Goal: Information Seeking & Learning: Learn about a topic

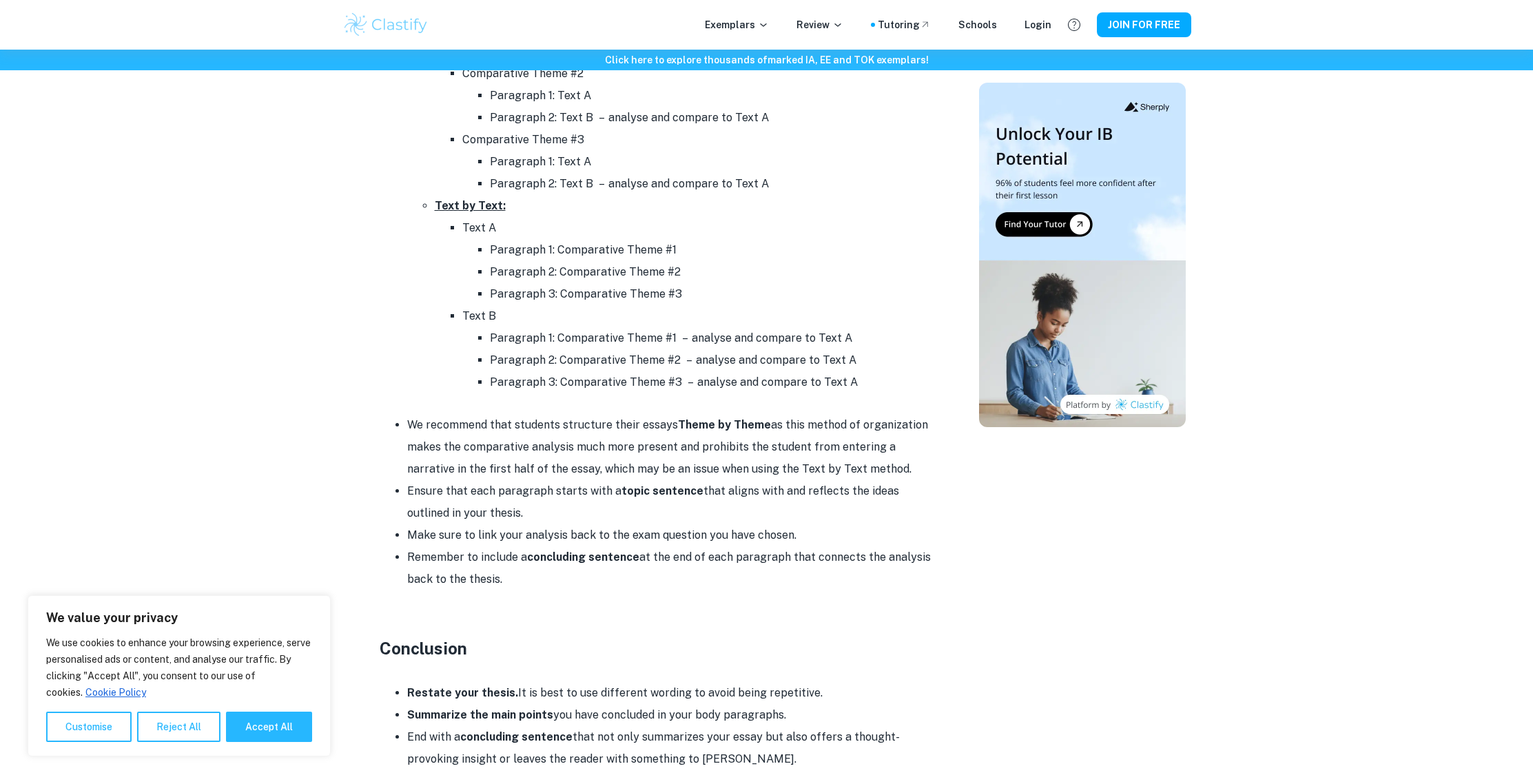
scroll to position [1518, 0]
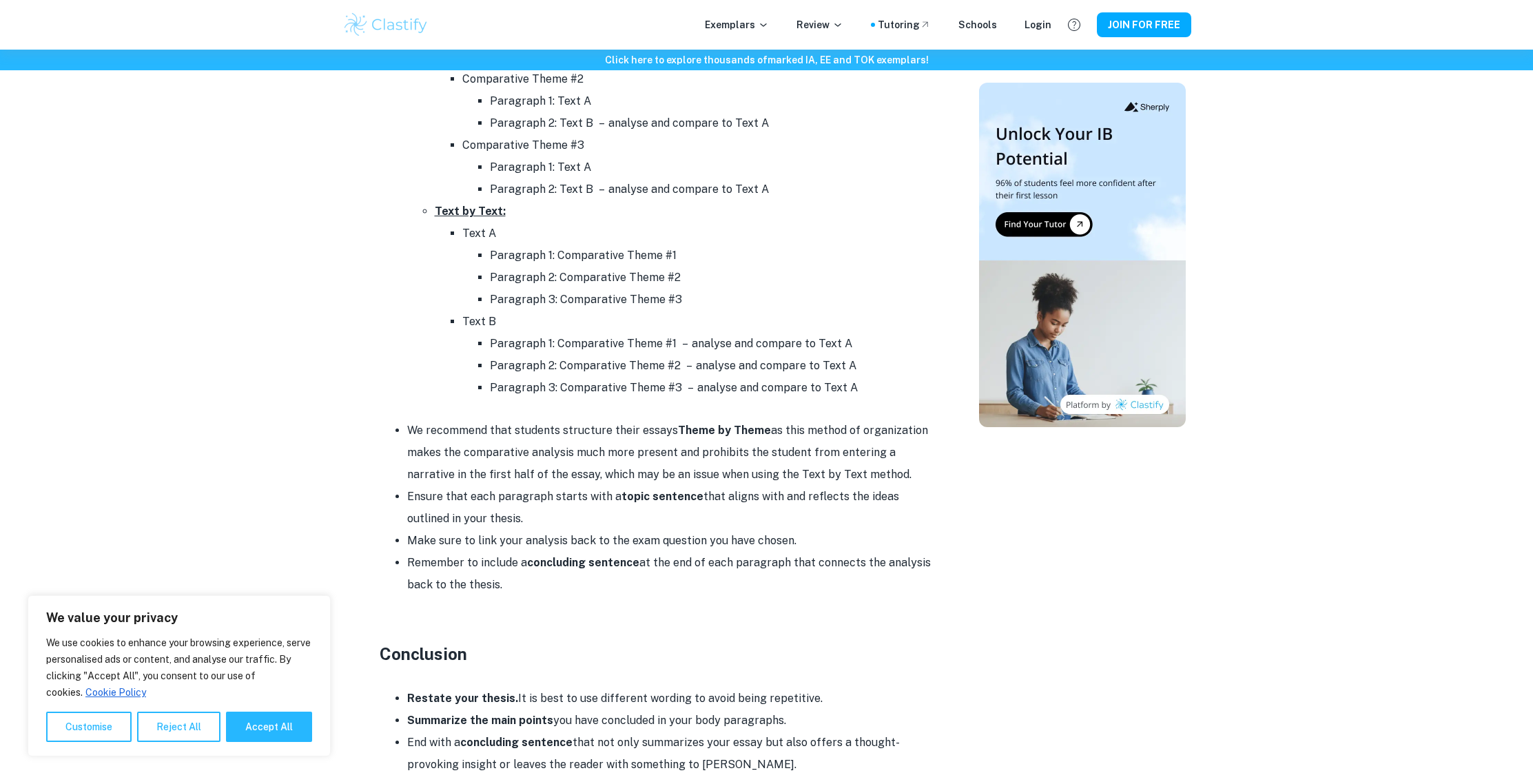
click at [276, 725] on button "Accept All" at bounding box center [269, 727] width 86 height 30
checkbox input "true"
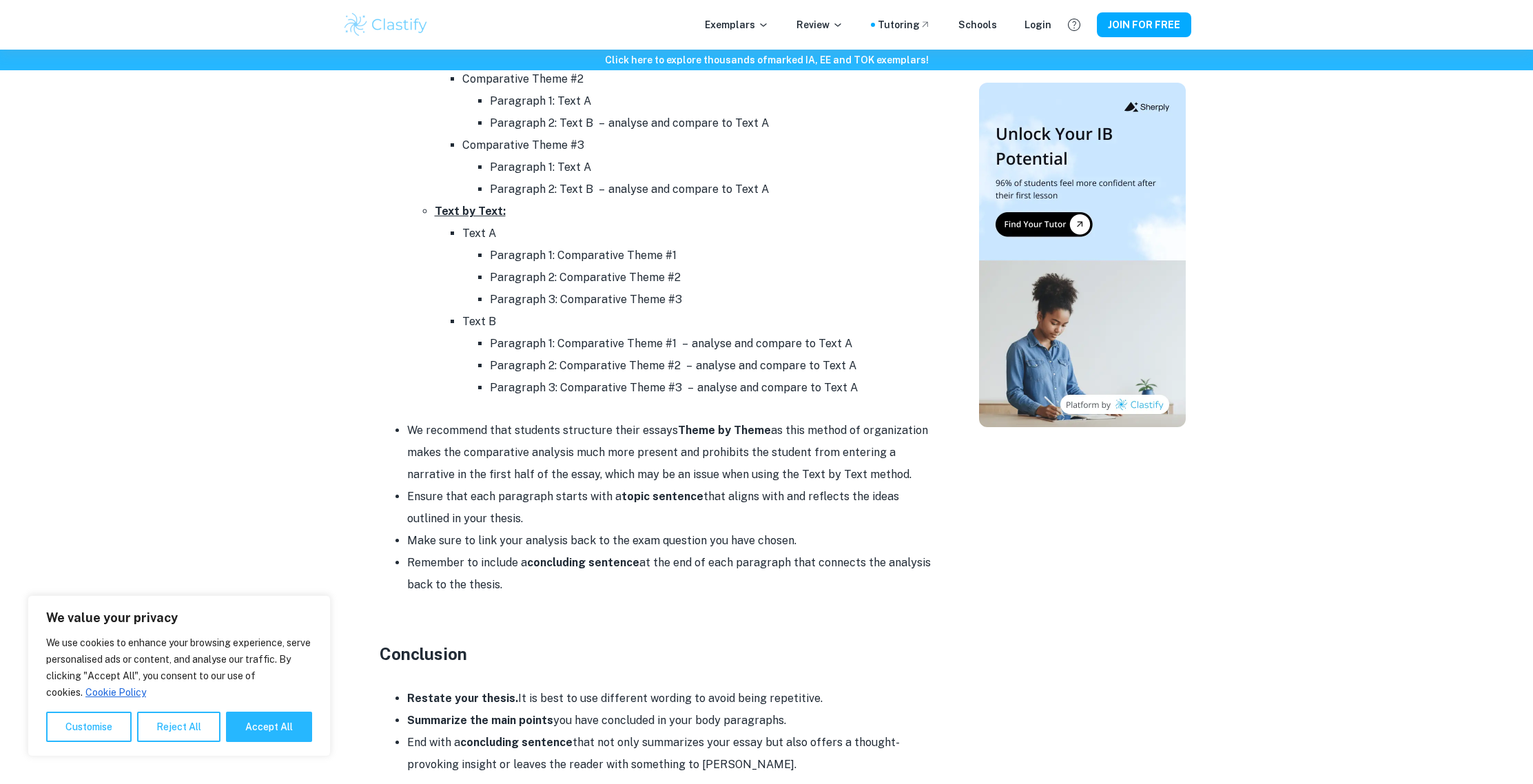
checkbox input "true"
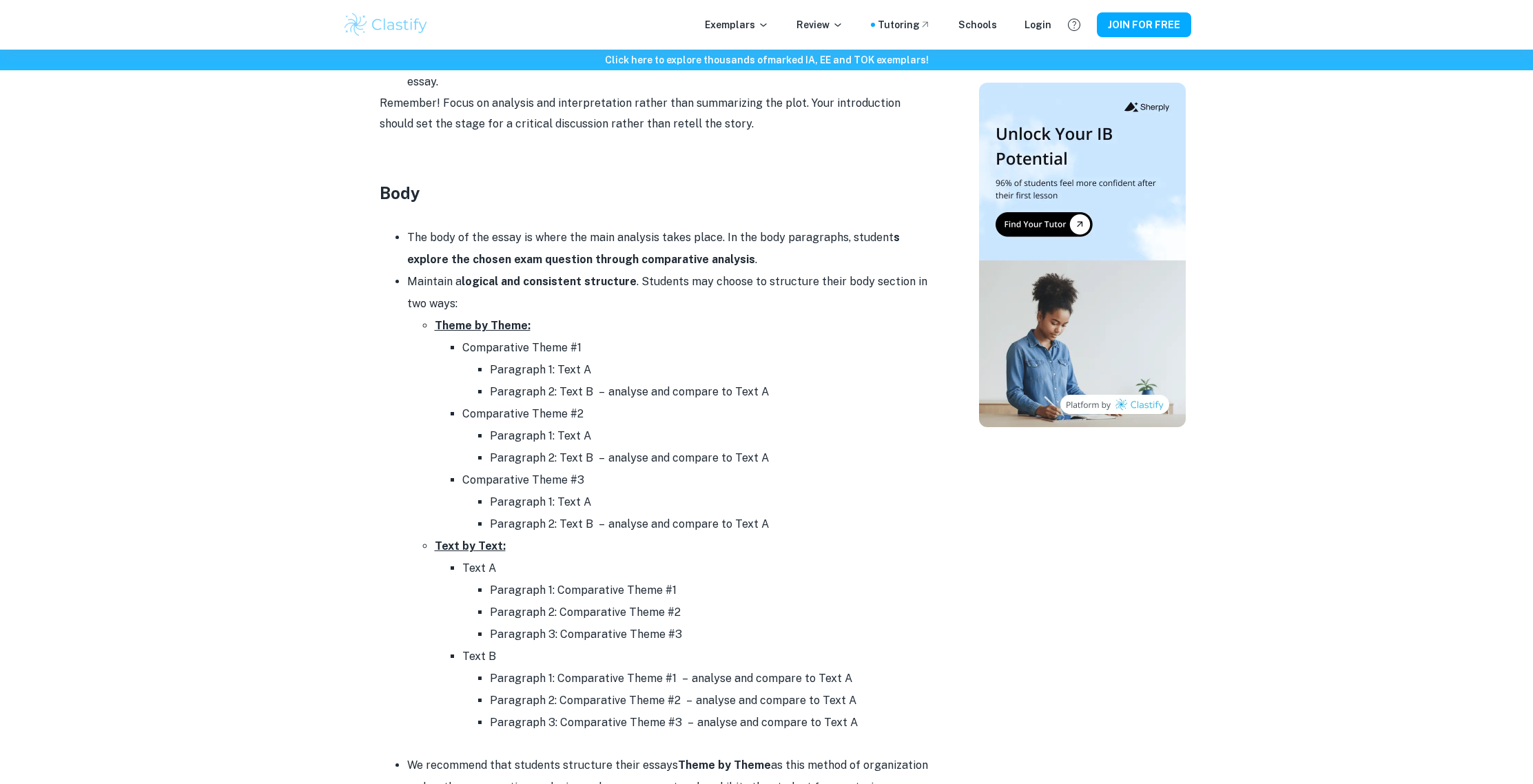
scroll to position [1184, 0]
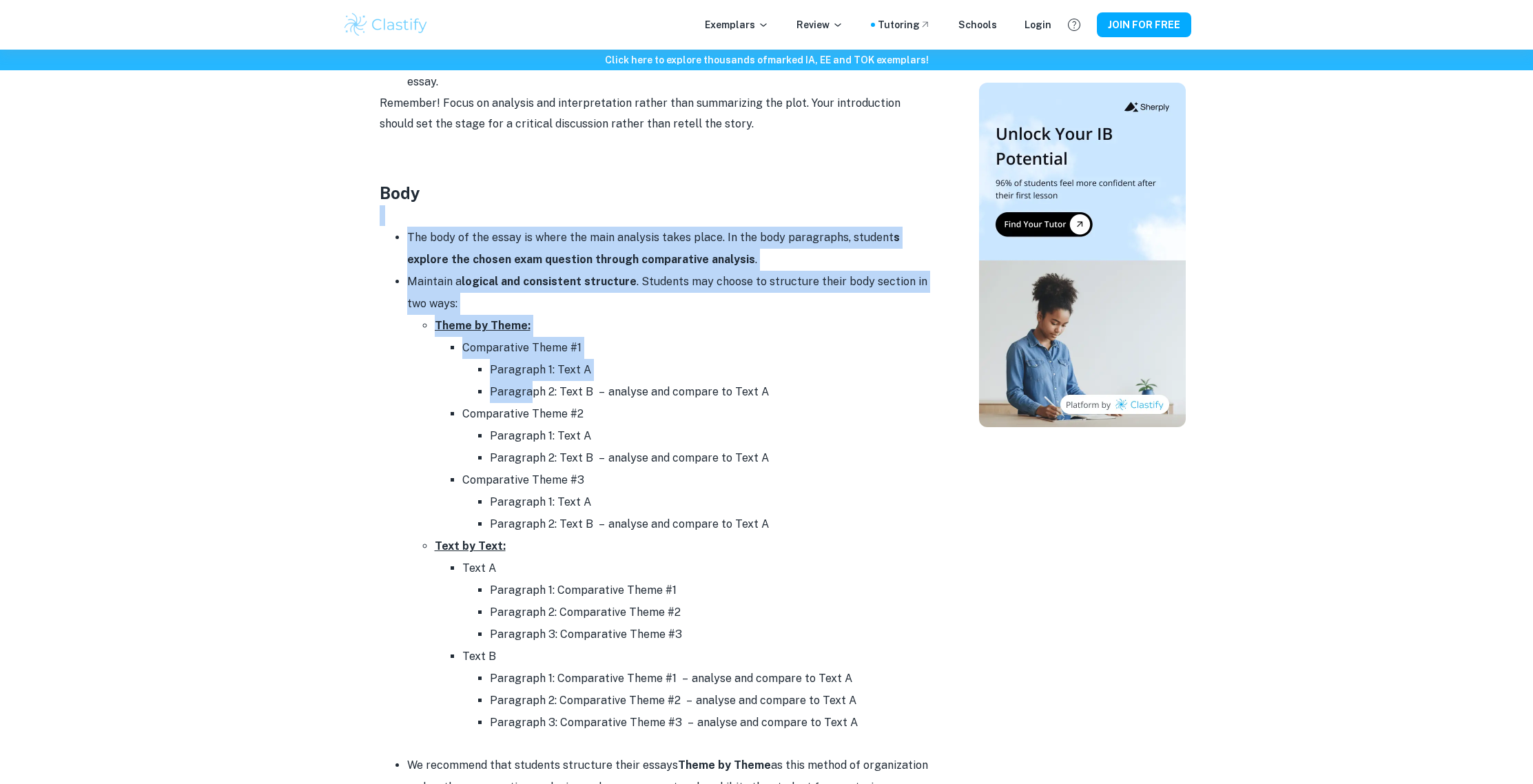
drag, startPoint x: 398, startPoint y: 226, endPoint x: 530, endPoint y: 392, distance: 212.1
click at [530, 392] on div "English A Paper 2 Format and Structure By [PERSON_NAME] • [DATE] Get feedback o…" at bounding box center [655, 188] width 615 height 2496
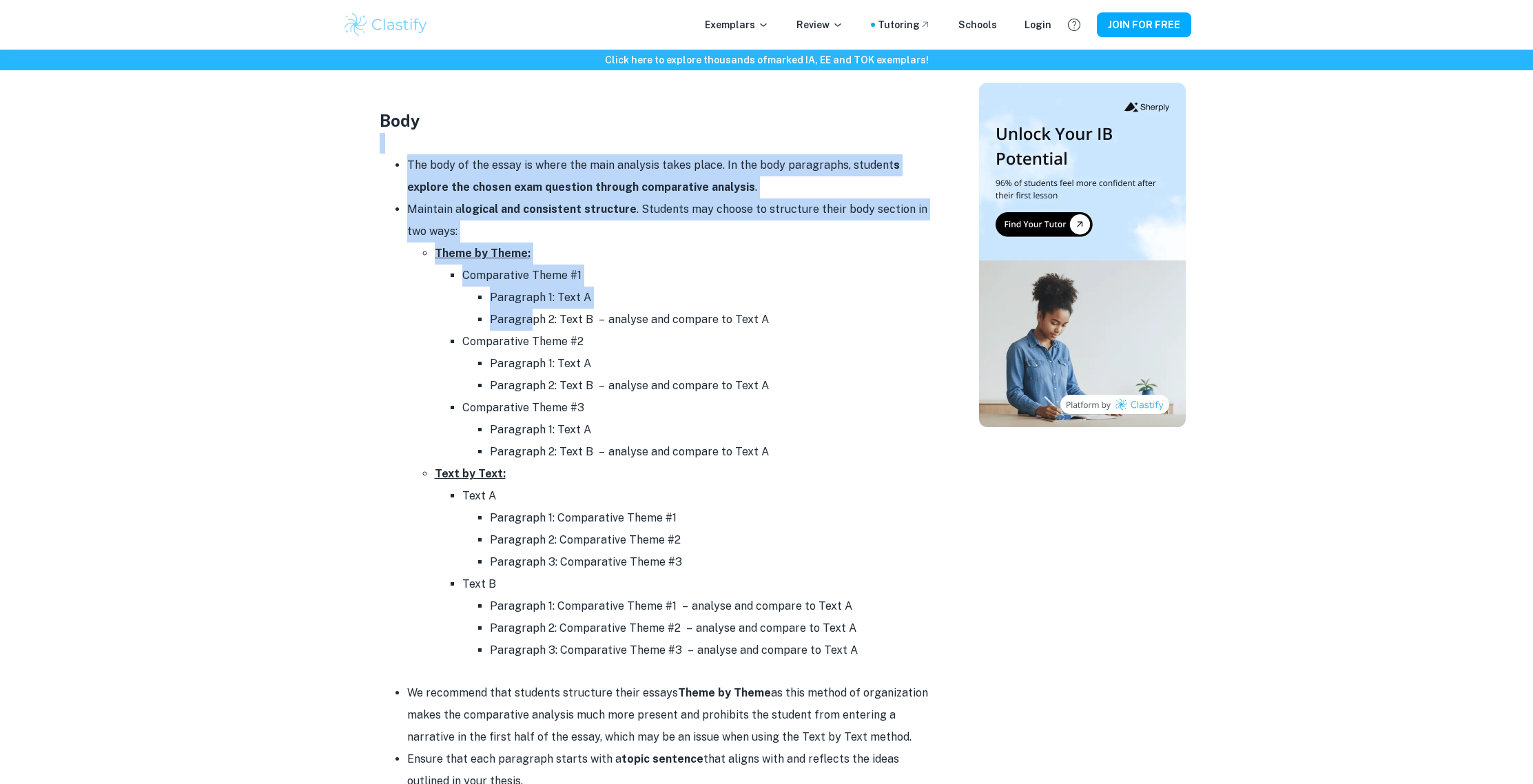
scroll to position [1208, 0]
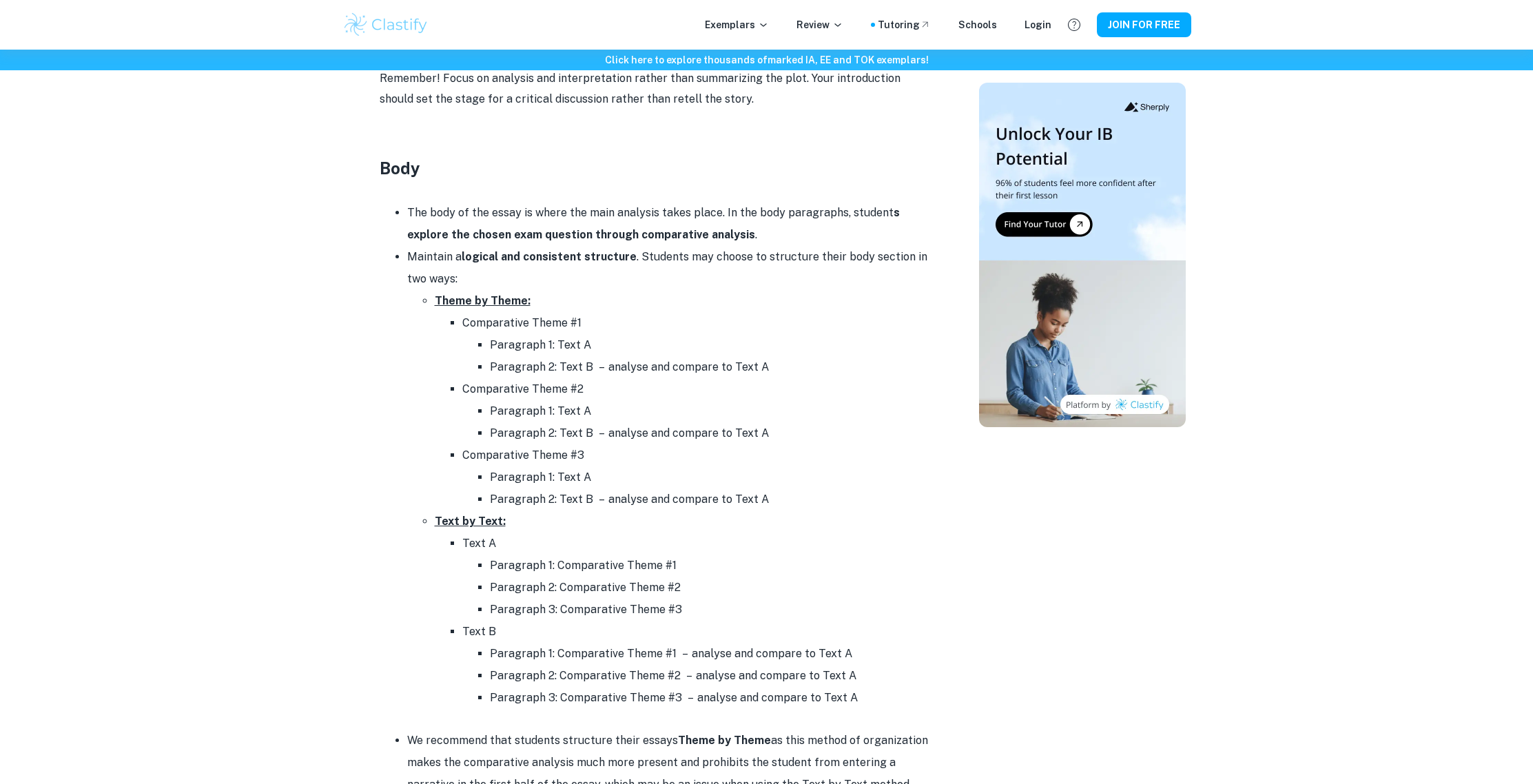
click at [456, 290] on li "Theme by Theme: Comparative Theme #1 Paragraph 1: Text A Paragraph 2: Text B – …" at bounding box center [683, 400] width 496 height 220
click at [452, 311] on li "Theme by Theme: Comparative Theme #1 Paragraph 1: Text A Paragraph 2: Text B – …" at bounding box center [683, 400] width 496 height 220
drag, startPoint x: 488, startPoint y: 317, endPoint x: 606, endPoint y: 335, distance: 119.4
click at [606, 335] on li "Comparative Theme #1 Paragraph 1: Text A Paragraph 2: Text B – analyse and comp…" at bounding box center [696, 345] width 468 height 66
drag, startPoint x: 607, startPoint y: 336, endPoint x: 568, endPoint y: 348, distance: 40.8
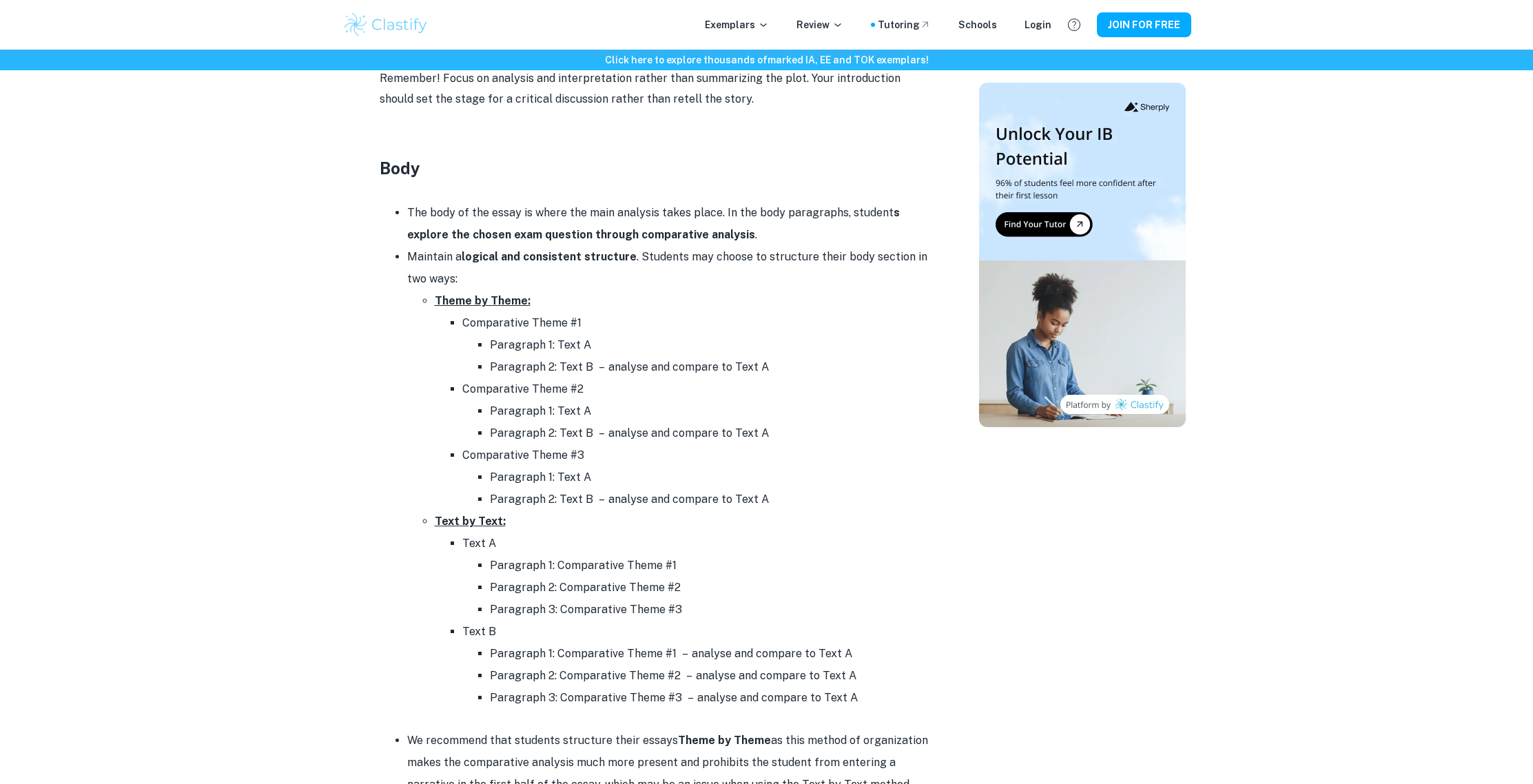
click at [609, 345] on li "Paragraph 1: Text A" at bounding box center [710, 345] width 441 height 22
drag, startPoint x: 561, startPoint y: 371, endPoint x: 675, endPoint y: 384, distance: 114.7
click at [675, 384] on ul "Comparative Theme #1 Paragraph 1: Text A Paragraph 2: Text B – analyse and comp…" at bounding box center [683, 411] width 496 height 199
click at [675, 384] on li "Comparative Theme #2 Paragraph 1: Text A Paragraph 2: Text B – analyse and comp…" at bounding box center [696, 411] width 468 height 66
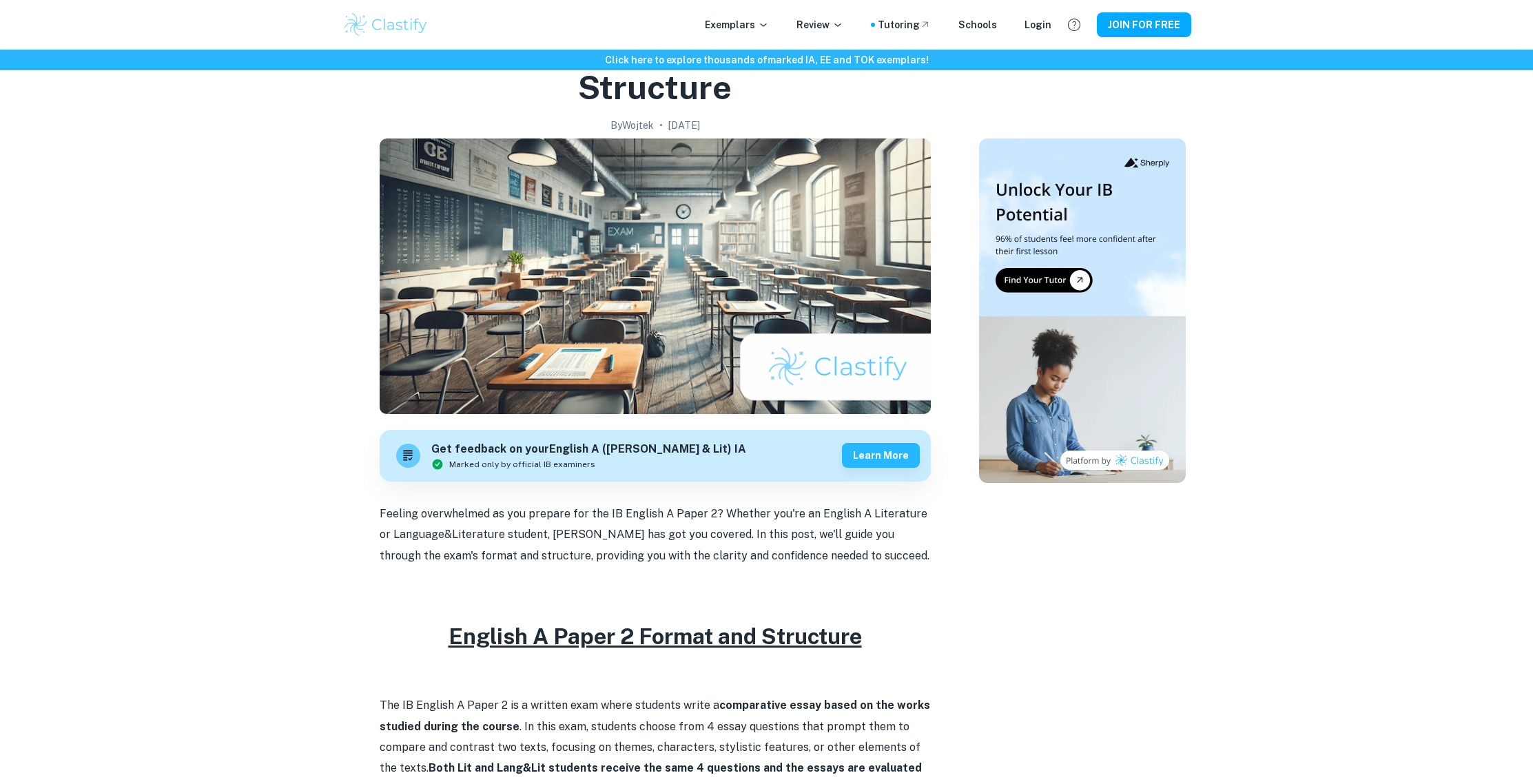
scroll to position [0, 0]
